Goal: Task Accomplishment & Management: Use online tool/utility

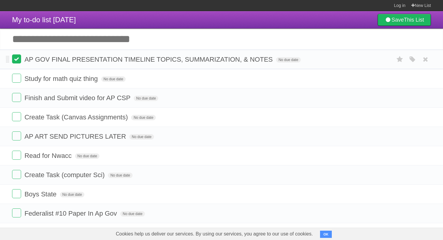
click at [19, 64] on label at bounding box center [16, 59] width 9 height 9
click at [17, 74] on li "Study for math quiz thing No due date White Red Blue Green Purple Orange" at bounding box center [221, 79] width 443 height 20
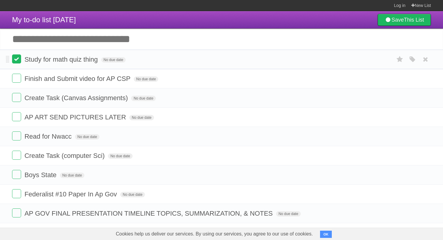
click at [17, 60] on label at bounding box center [16, 59] width 9 height 9
click at [17, 78] on label at bounding box center [16, 78] width 9 height 9
click at [17, 95] on ul "Study for math quiz thing No due date White Red Blue Green Purple Orange Finish…" at bounding box center [221, 137] width 443 height 174
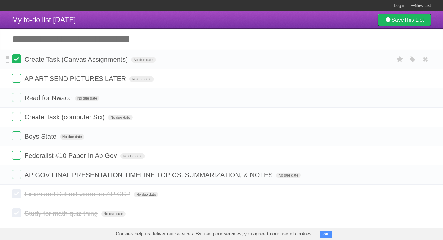
click at [17, 62] on label at bounding box center [16, 59] width 9 height 9
click at [17, 79] on label at bounding box center [16, 78] width 9 height 9
click at [17, 96] on label at bounding box center [16, 97] width 9 height 9
click at [17, 117] on label at bounding box center [16, 116] width 9 height 9
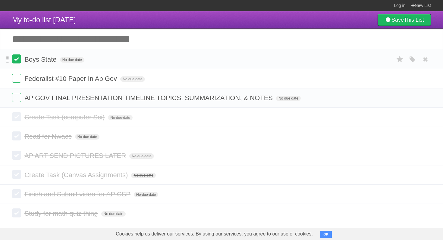
click at [19, 60] on label at bounding box center [16, 59] width 9 height 9
click at [19, 77] on label at bounding box center [16, 78] width 9 height 9
click at [19, 95] on label at bounding box center [16, 97] width 9 height 9
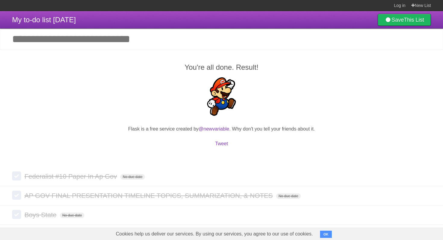
click at [122, 39] on input "Add another task" at bounding box center [221, 39] width 443 height 21
type input "*"
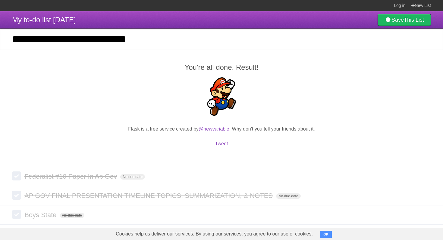
type input "**********"
click input "*********" at bounding box center [0, 0] width 0 height 0
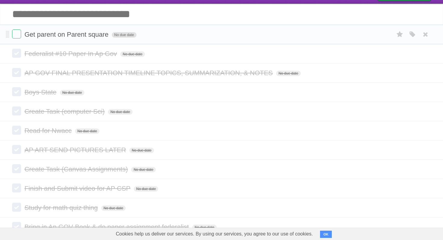
scroll to position [34, 0]
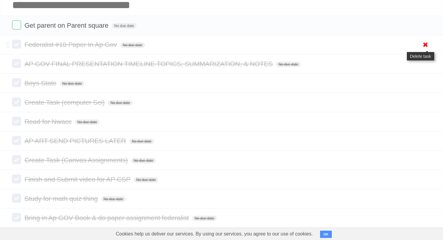
click at [426, 45] on icon at bounding box center [425, 45] width 8 height 10
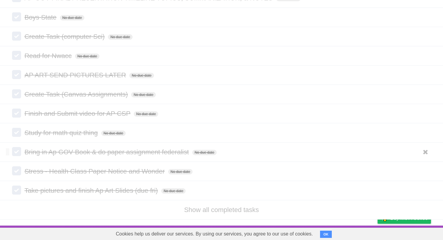
scroll to position [0, 0]
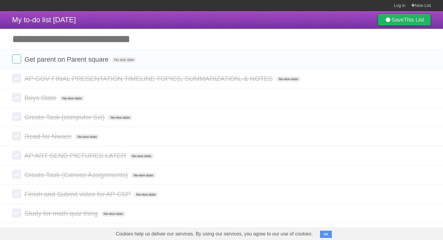
click at [191, 49] on input "Add another task" at bounding box center [221, 39] width 443 height 21
